Goal: Task Accomplishment & Management: Complete application form

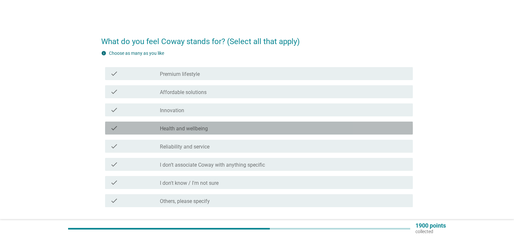
click at [204, 128] on label "Health and wellbeing" at bounding box center [184, 129] width 48 height 6
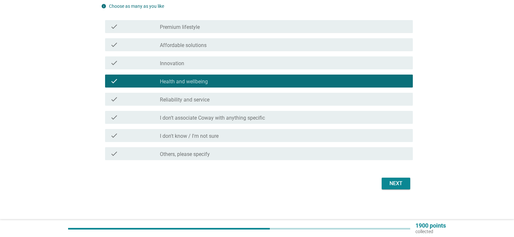
scroll to position [47, 0]
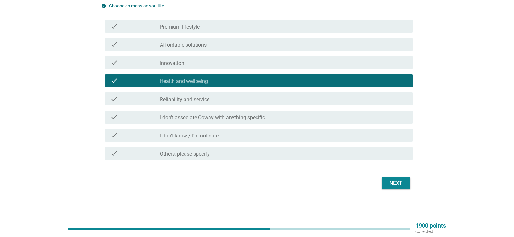
click at [391, 181] on div "Next" at bounding box center [396, 183] width 18 height 8
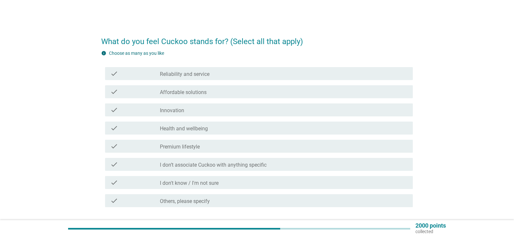
click at [190, 129] on label "Health and wellbeing" at bounding box center [184, 129] width 48 height 6
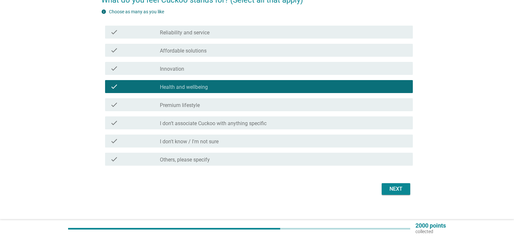
scroll to position [47, 0]
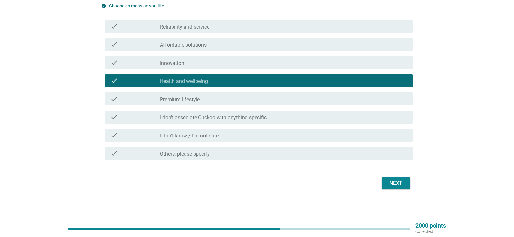
click at [391, 183] on div "Next" at bounding box center [396, 183] width 18 height 8
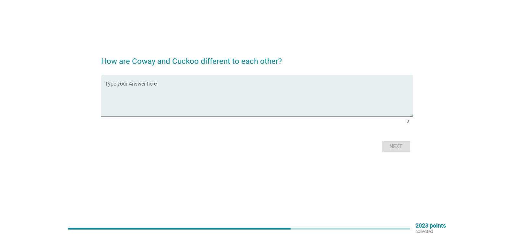
scroll to position [0, 0]
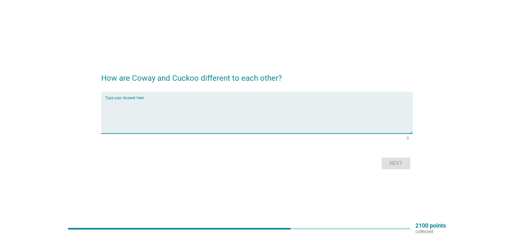
click at [124, 124] on textarea "Type your Answer here" at bounding box center [259, 117] width 308 height 34
type textarea "None. Very similar"
click at [395, 163] on div "Next" at bounding box center [396, 164] width 18 height 8
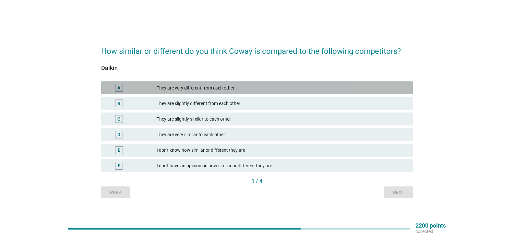
click at [200, 87] on div "They are very different from each other" at bounding box center [282, 88] width 251 height 8
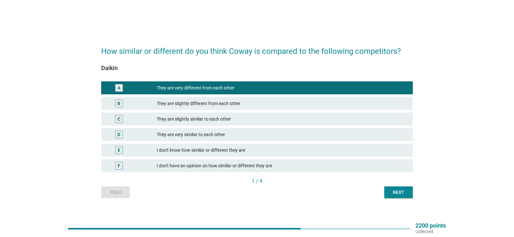
click at [404, 194] on div "Next" at bounding box center [399, 192] width 18 height 7
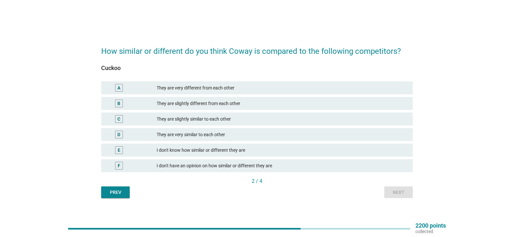
click at [210, 136] on div "They are very similar to each other" at bounding box center [282, 135] width 251 height 8
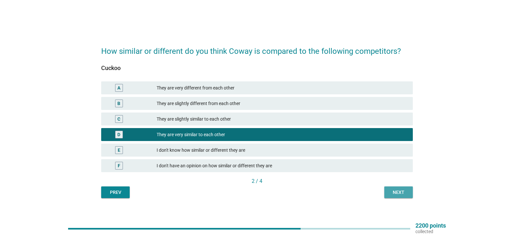
click at [403, 191] on div "Next" at bounding box center [399, 192] width 18 height 7
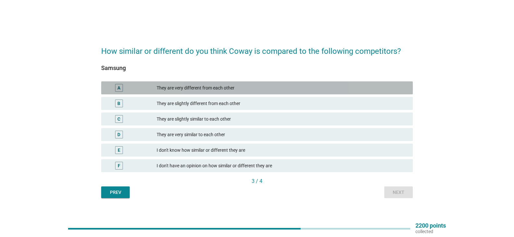
click at [205, 88] on div "They are very different from each other" at bounding box center [282, 88] width 251 height 8
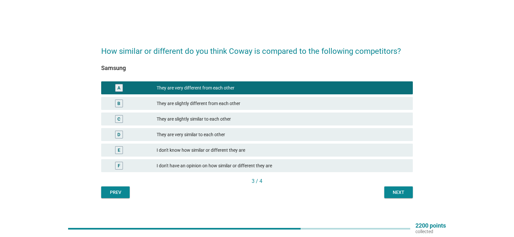
click at [395, 192] on div "Next" at bounding box center [399, 192] width 18 height 7
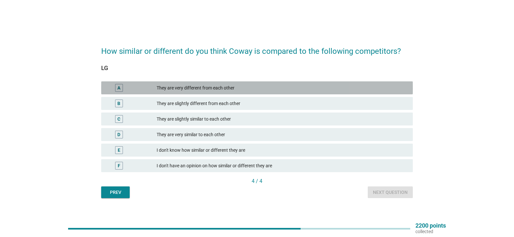
click at [211, 88] on div "They are very different from each other" at bounding box center [282, 88] width 251 height 8
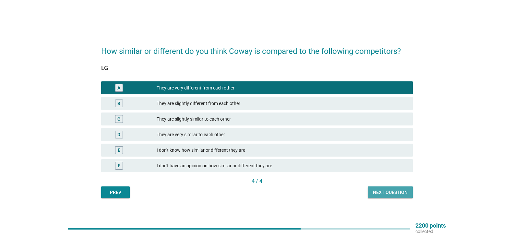
click at [395, 192] on div "Next question" at bounding box center [390, 192] width 35 height 7
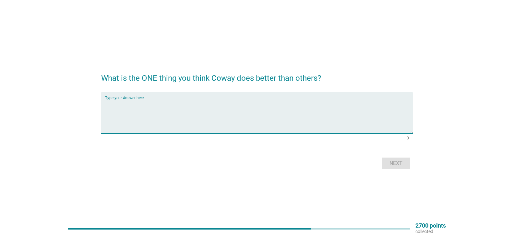
click at [132, 107] on textarea "Type your Answer here" at bounding box center [259, 117] width 308 height 34
type textarea "Not Sure"
click at [396, 162] on div "Next" at bounding box center [396, 164] width 18 height 8
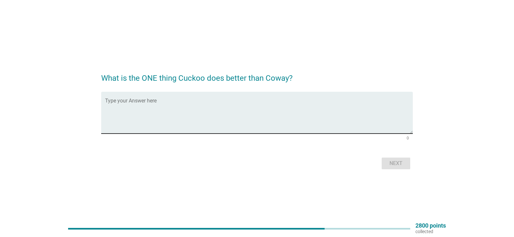
click at [166, 97] on div "Type your Answer here" at bounding box center [259, 113] width 308 height 42
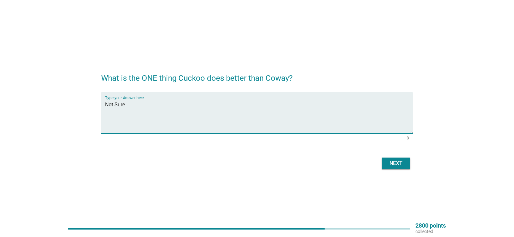
type textarea "Not Sure"
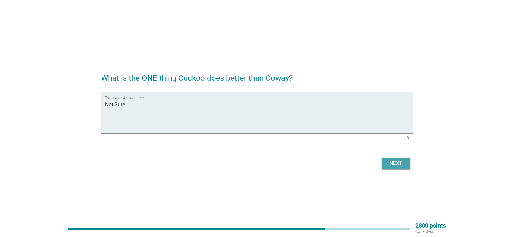
click at [397, 162] on div "Next" at bounding box center [396, 164] width 18 height 8
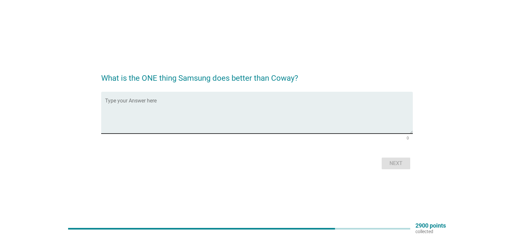
click at [126, 99] on div "Type your Answer here" at bounding box center [259, 113] width 308 height 42
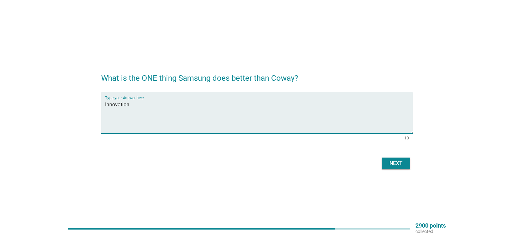
type textarea "Innovation"
click at [402, 161] on div "Next" at bounding box center [396, 164] width 18 height 8
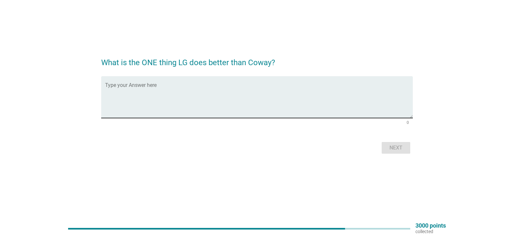
scroll to position [17, 0]
click at [141, 82] on div "Type your Answer here" at bounding box center [259, 96] width 308 height 42
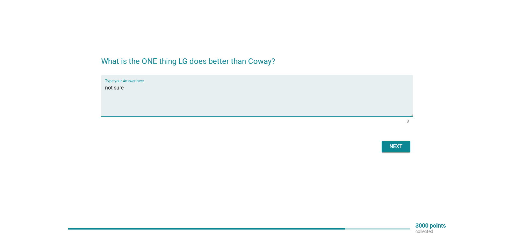
type textarea "not sure"
click at [398, 148] on div "Next" at bounding box center [396, 147] width 18 height 8
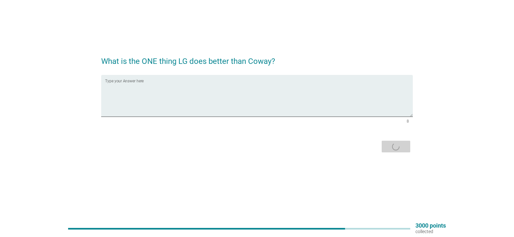
scroll to position [0, 0]
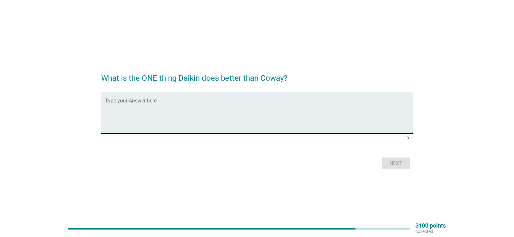
click at [141, 101] on textarea "Type your Answer here" at bounding box center [259, 117] width 308 height 34
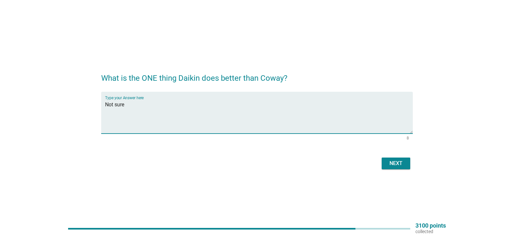
drag, startPoint x: 126, startPoint y: 106, endPoint x: 94, endPoint y: 104, distance: 32.2
click at [94, 104] on div "What is the ONE thing Daikin does better than Coway? Type your Answer here Not …" at bounding box center [257, 119] width 483 height 116
type textarea "Not sure"
click at [390, 162] on div "Next" at bounding box center [396, 164] width 18 height 8
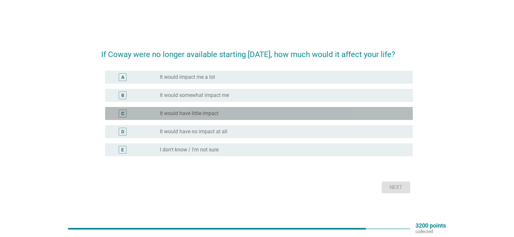
click at [202, 113] on label "It would have little impact" at bounding box center [189, 113] width 59 height 6
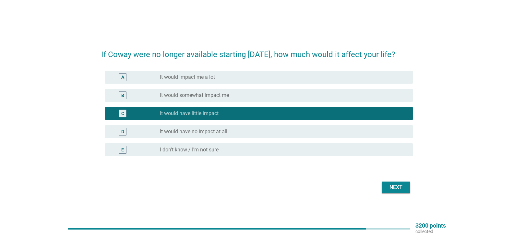
click at [396, 188] on div "Next" at bounding box center [396, 188] width 18 height 8
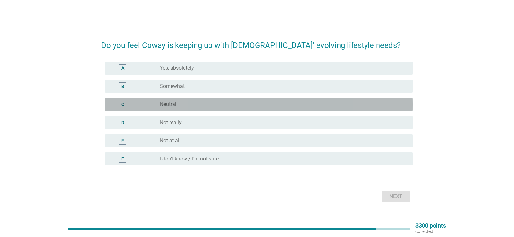
click at [155, 104] on div "C" at bounding box center [135, 105] width 50 height 8
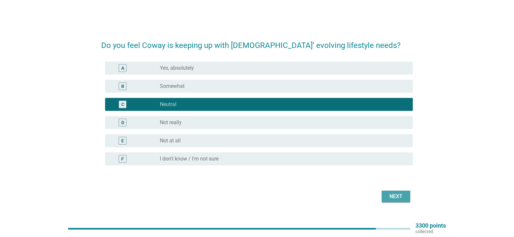
click at [400, 199] on div "Next" at bounding box center [396, 197] width 18 height 8
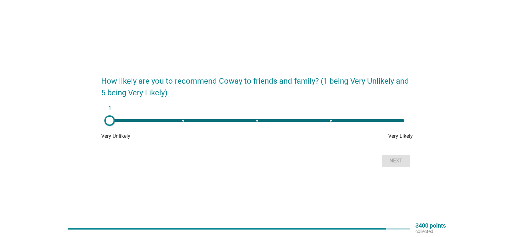
click at [257, 121] on div "1" at bounding box center [257, 120] width 295 height 3
type input "3"
click at [390, 160] on div "Next" at bounding box center [396, 161] width 18 height 8
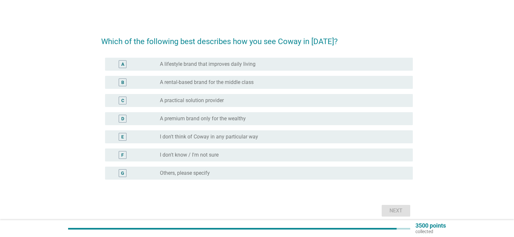
click at [253, 80] on label "A rental-based brand for the middle class" at bounding box center [207, 82] width 94 height 6
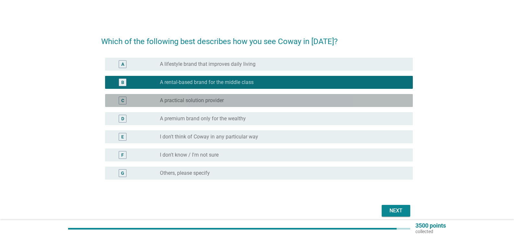
click at [208, 98] on label "A practical solution provider" at bounding box center [192, 100] width 64 height 6
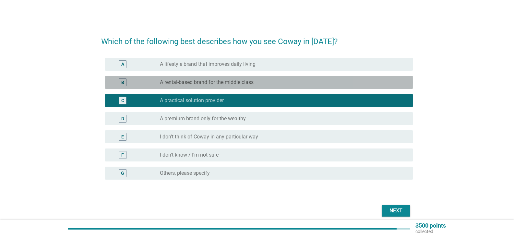
click at [223, 84] on label "A rental-based brand for the middle class" at bounding box center [207, 82] width 94 height 6
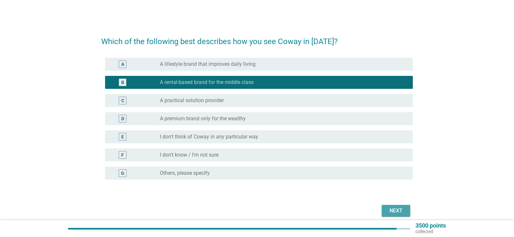
click at [407, 211] on button "Next" at bounding box center [396, 211] width 29 height 12
